Goal: Task Accomplishment & Management: Complete application form

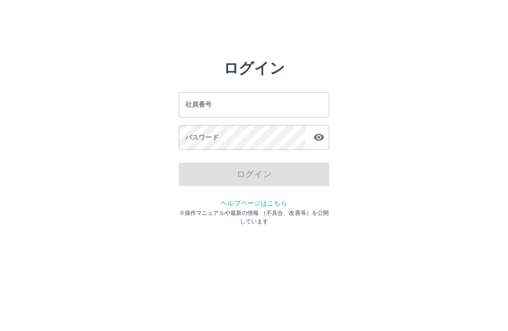
click at [283, 106] on input "社員番号" at bounding box center [254, 104] width 150 height 25
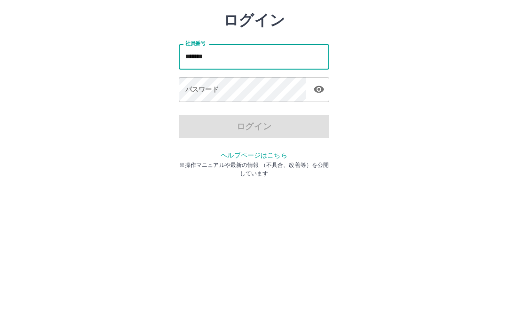
type input "*******"
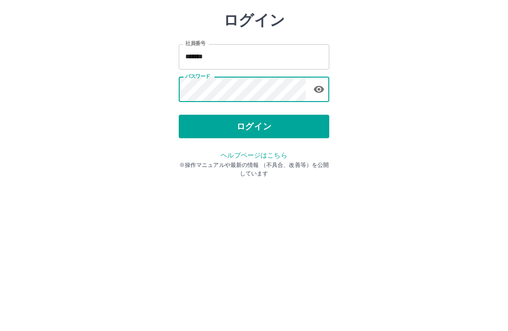
click at [290, 163] on button "ログイン" at bounding box center [254, 174] width 150 height 23
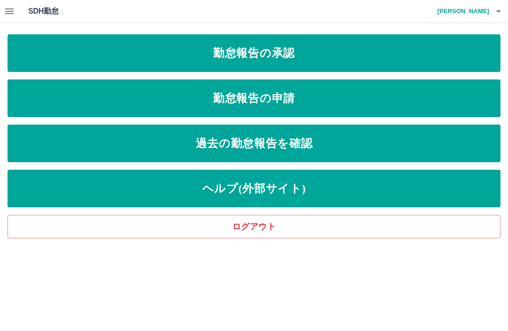
click at [362, 93] on link "勤怠報告の申請" at bounding box center [254, 98] width 493 height 38
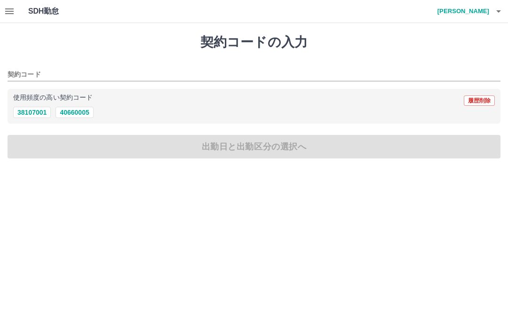
click at [73, 115] on button "40660005" at bounding box center [74, 112] width 38 height 11
type input "********"
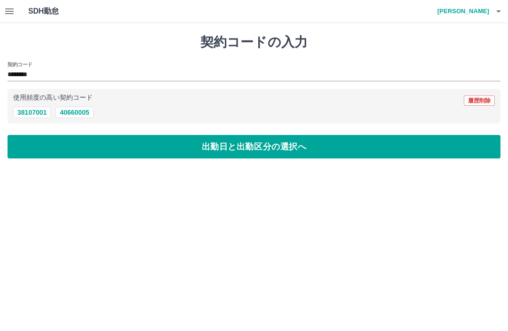
click at [45, 144] on button "出勤日と出勤区分の選択へ" at bounding box center [254, 146] width 493 height 23
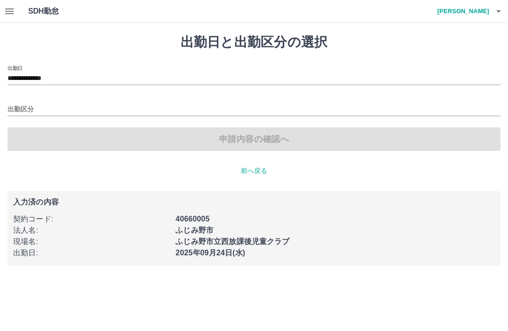
click at [23, 105] on input "出勤区分" at bounding box center [254, 110] width 493 height 12
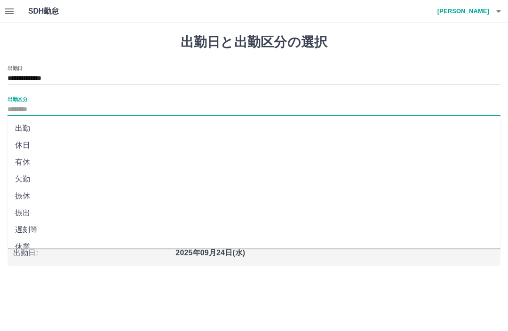
click at [16, 128] on li "出勤" at bounding box center [254, 128] width 493 height 17
type input "**"
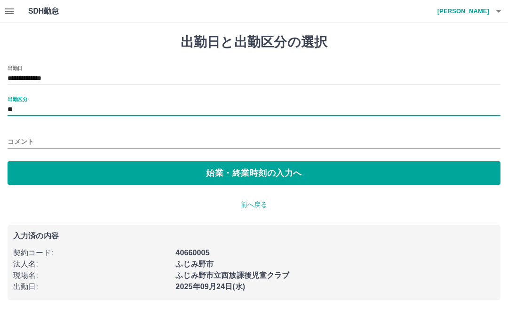
click at [325, 174] on button "始業・終業時刻の入力へ" at bounding box center [254, 172] width 493 height 23
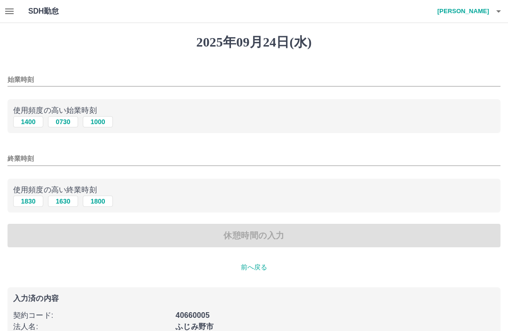
click at [99, 122] on button "1000" at bounding box center [98, 121] width 30 height 11
type input "****"
click at [41, 164] on input "終業時刻" at bounding box center [254, 159] width 493 height 14
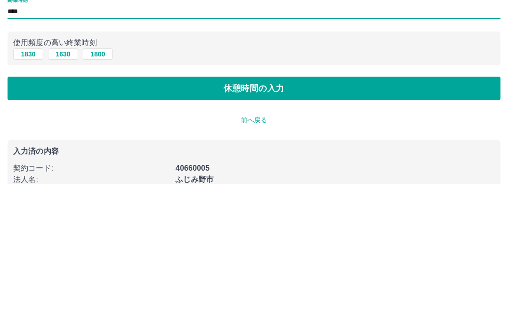
type input "****"
click at [312, 224] on button "休憩時間の入力" at bounding box center [254, 235] width 493 height 23
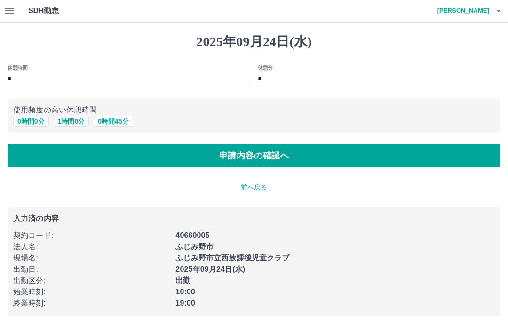
click at [76, 122] on button "1 時間 0 分" at bounding box center [72, 121] width 36 height 11
type input "*"
click at [113, 155] on button "申請内容の確認へ" at bounding box center [254, 155] width 493 height 23
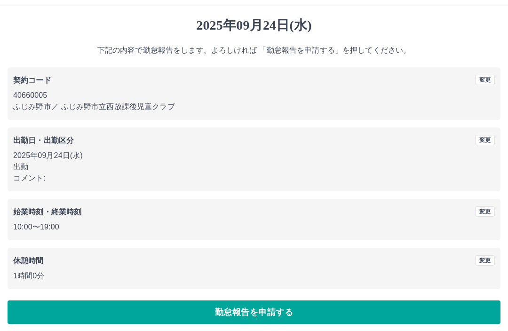
click at [63, 307] on button "勤怠報告を申請する" at bounding box center [254, 312] width 493 height 23
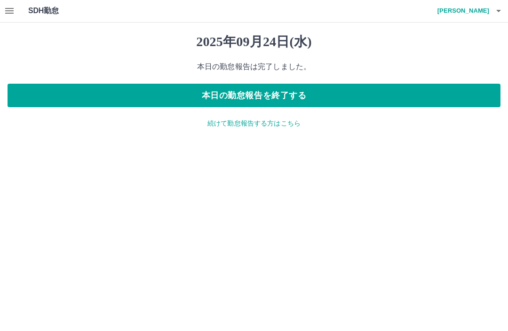
click at [233, 124] on p "続けて勤怠報告する方はこちら" at bounding box center [254, 124] width 493 height 10
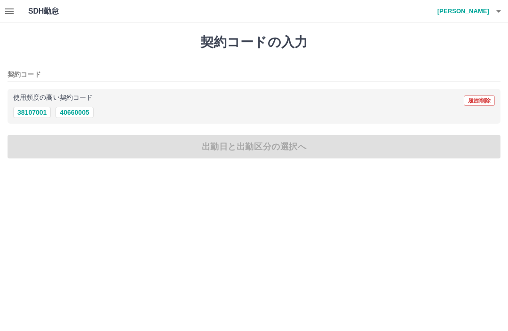
click at [3, 12] on button "button" at bounding box center [9, 11] width 19 height 23
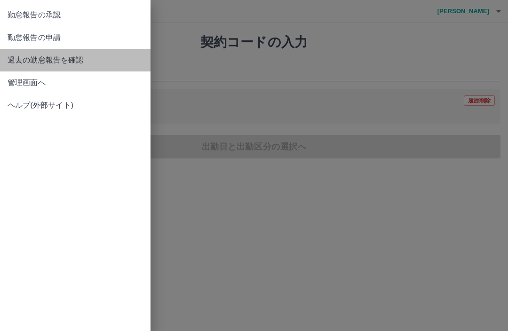
click at [61, 55] on span "過去の勤怠報告を確認" at bounding box center [75, 60] width 135 height 11
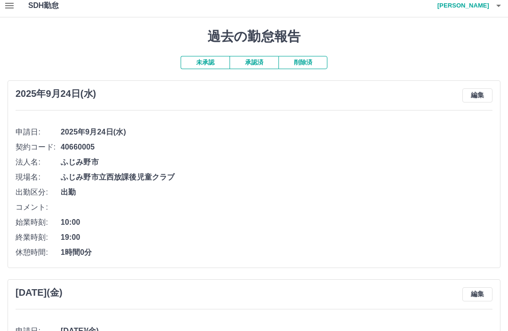
scroll to position [8, 0]
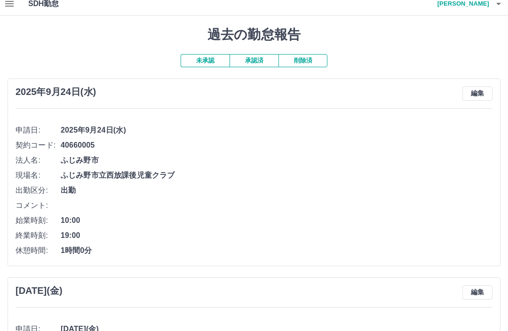
click at [255, 57] on button "承認済" at bounding box center [253, 60] width 49 height 13
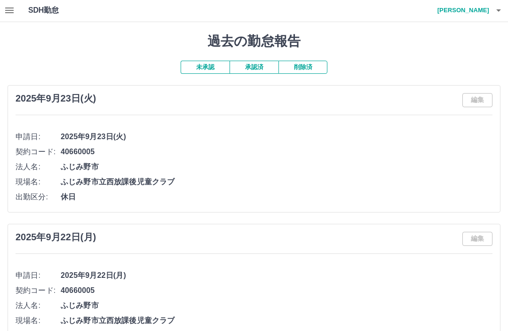
scroll to position [0, 0]
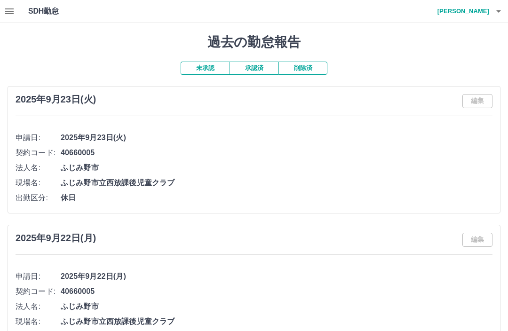
click at [494, 10] on icon "button" at bounding box center [498, 11] width 11 height 11
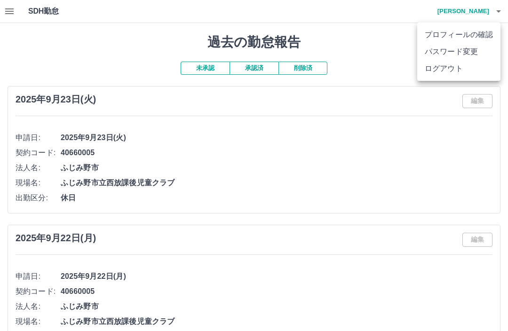
click at [436, 75] on li "ログアウト" at bounding box center [458, 68] width 83 height 17
